Goal: Information Seeking & Learning: Learn about a topic

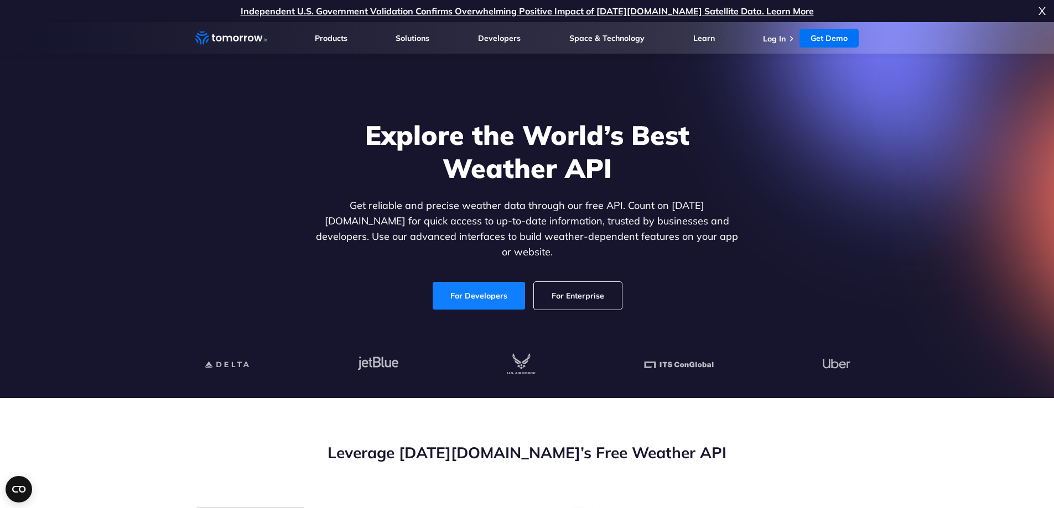
click at [464, 286] on link "For Developers" at bounding box center [479, 296] width 92 height 28
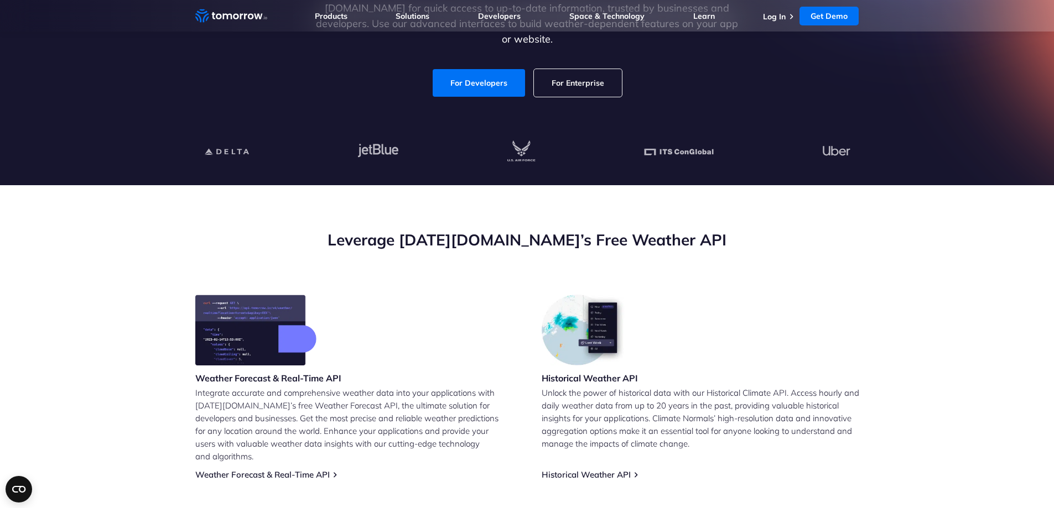
scroll to position [221, 0]
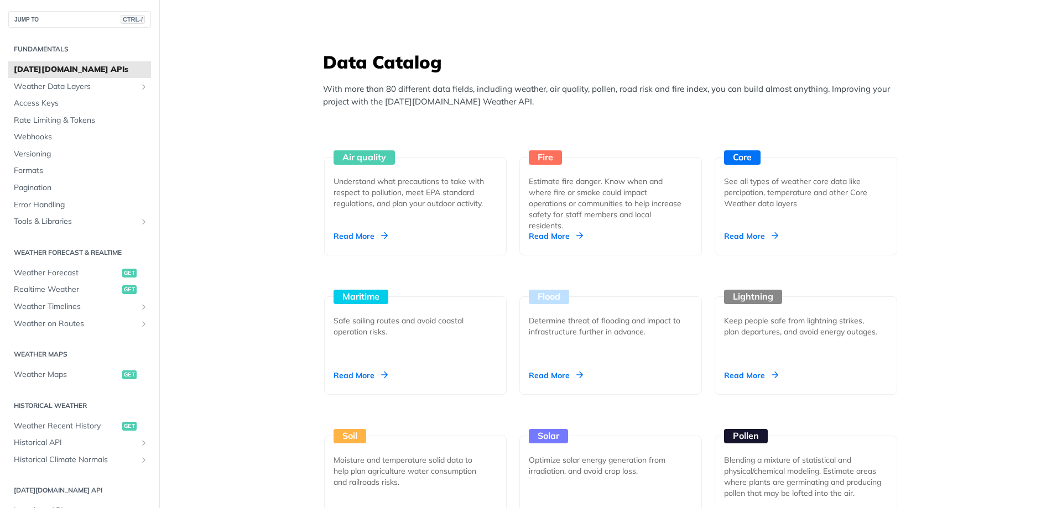
scroll to position [1106, 0]
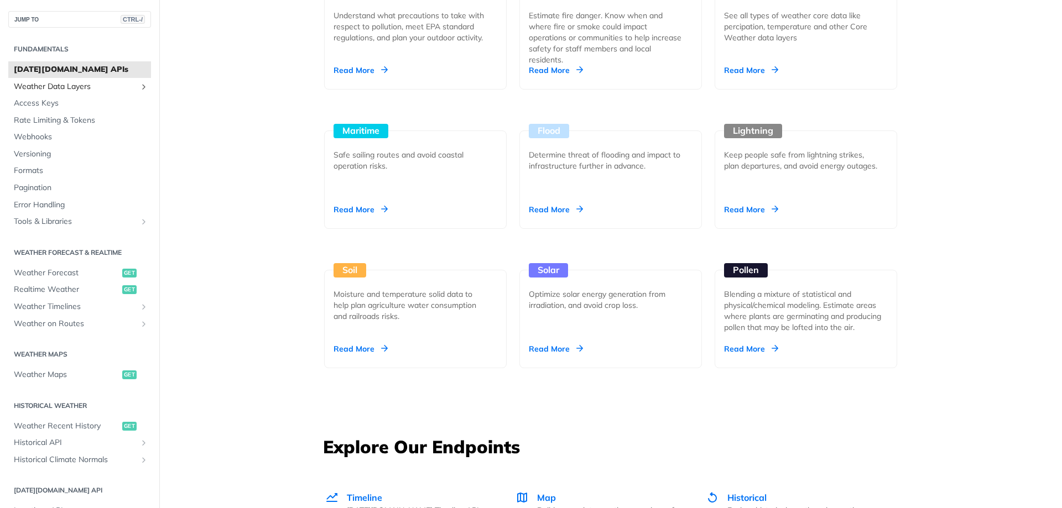
click at [83, 86] on span "Weather Data Layers" at bounding box center [75, 86] width 123 height 11
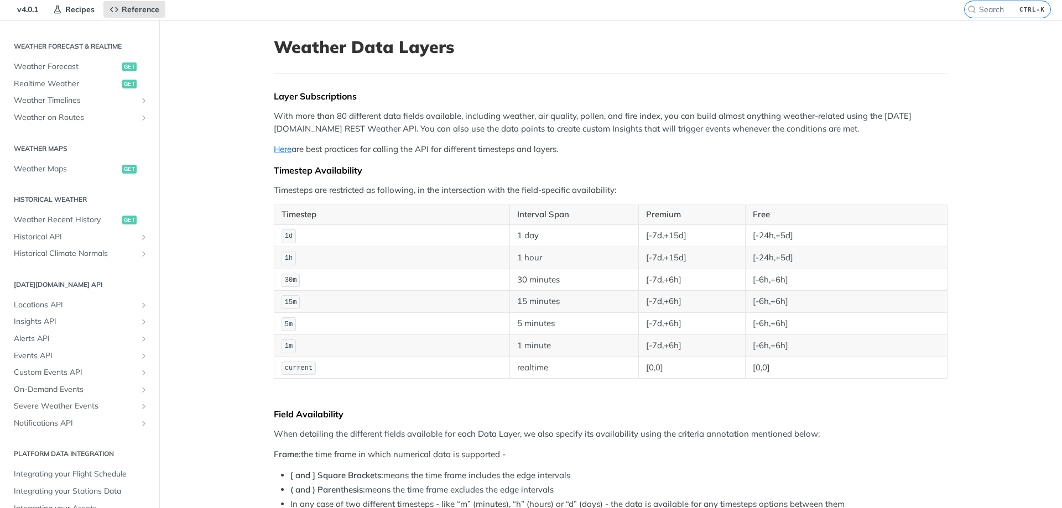
scroll to position [55, 0]
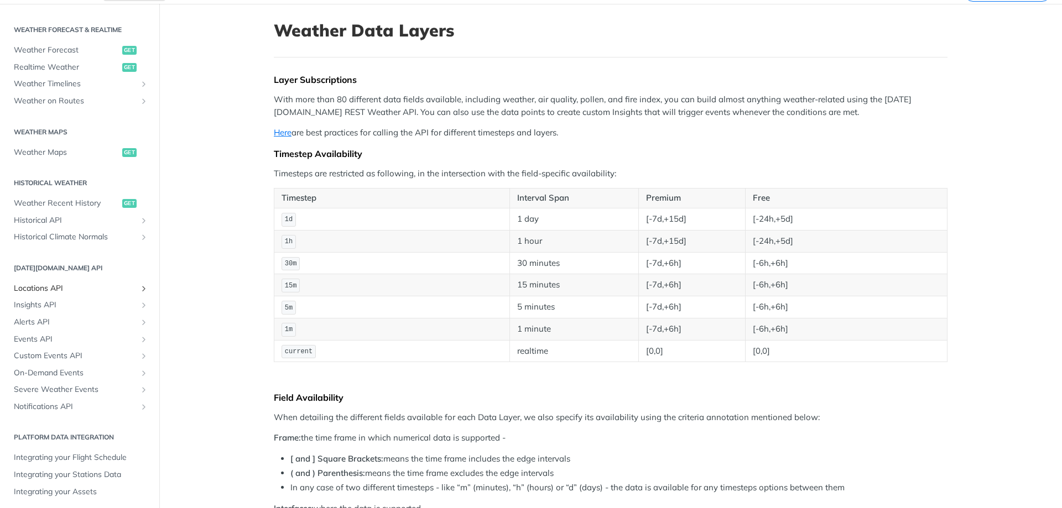
click at [46, 290] on span "Locations API" at bounding box center [75, 288] width 123 height 11
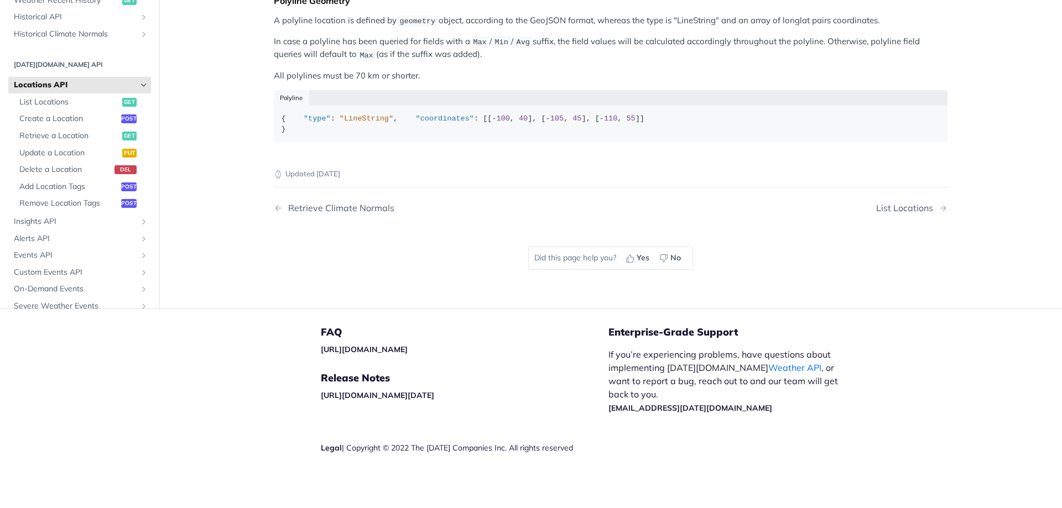
scroll to position [683, 0]
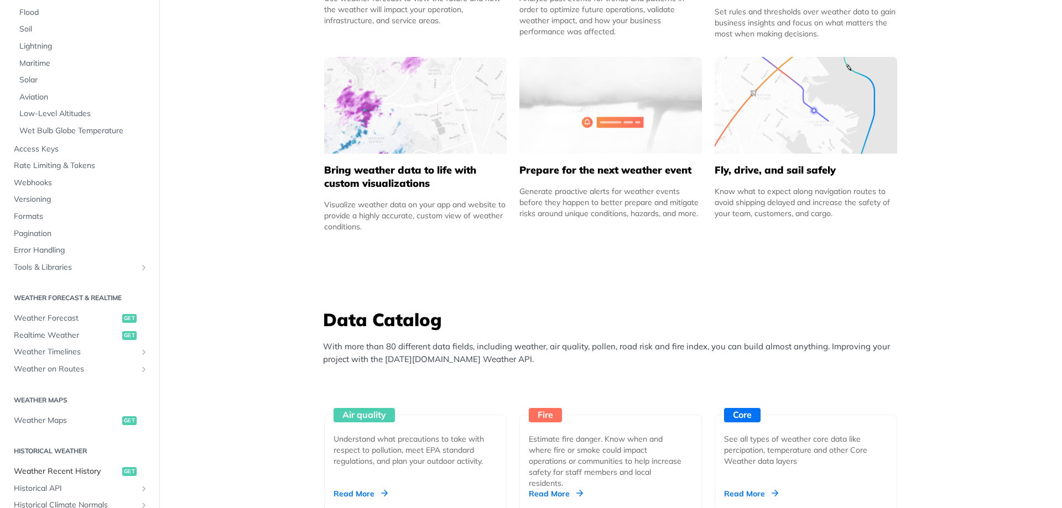
scroll to position [226, 0]
